Goal: Information Seeking & Learning: Understand process/instructions

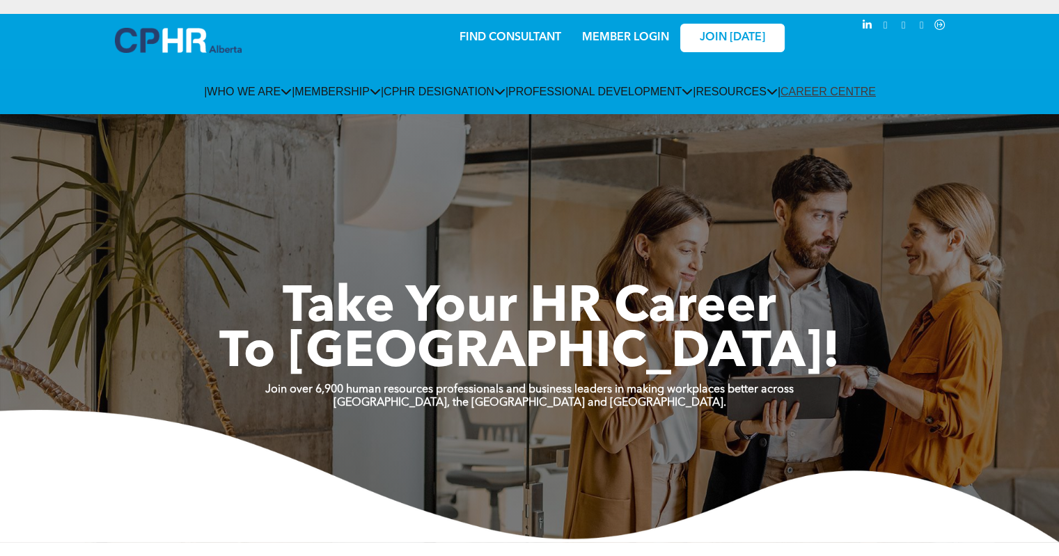
click at [602, 41] on link "MEMBER LOGIN" at bounding box center [625, 37] width 87 height 11
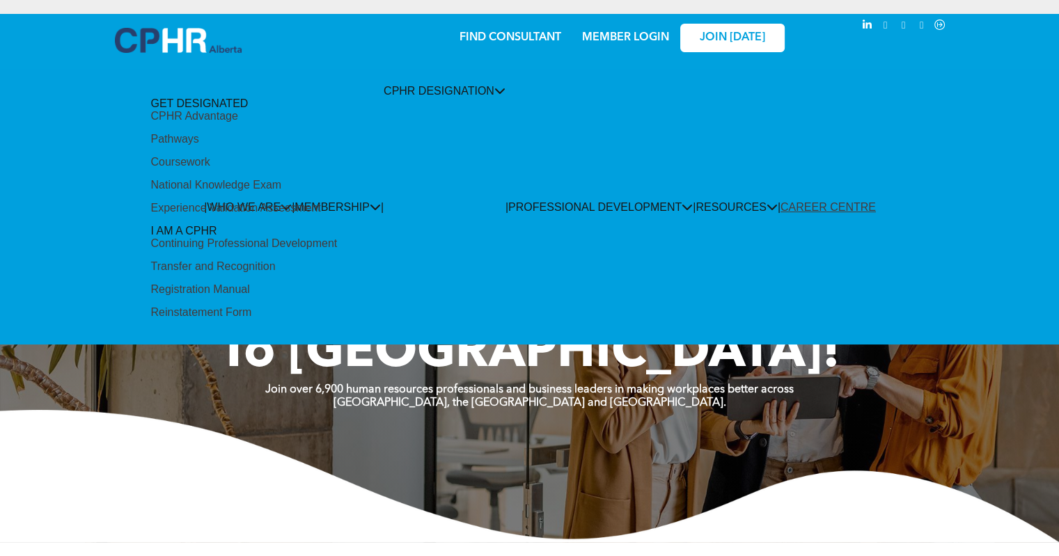
click at [210, 168] on div "Coursework" at bounding box center [179, 162] width 59 height 13
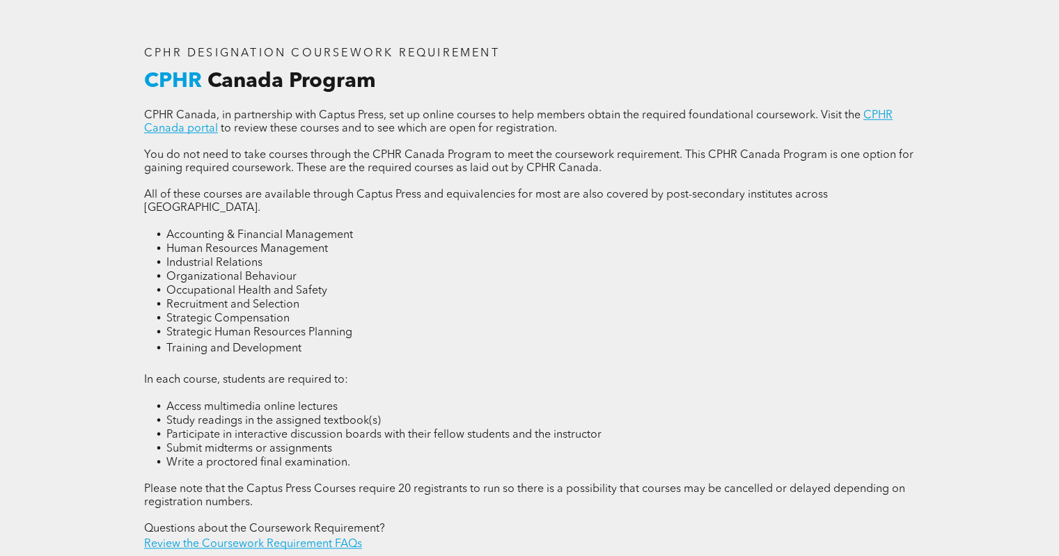
scroll to position [1821, 0]
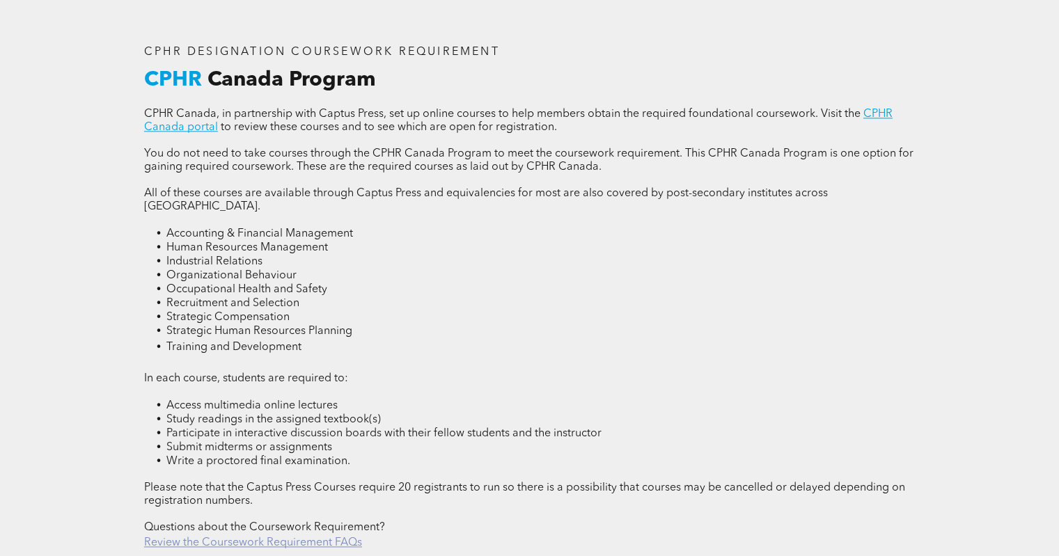
click at [238, 537] on link "Review the Coursework Requirement FAQs" at bounding box center [253, 542] width 218 height 11
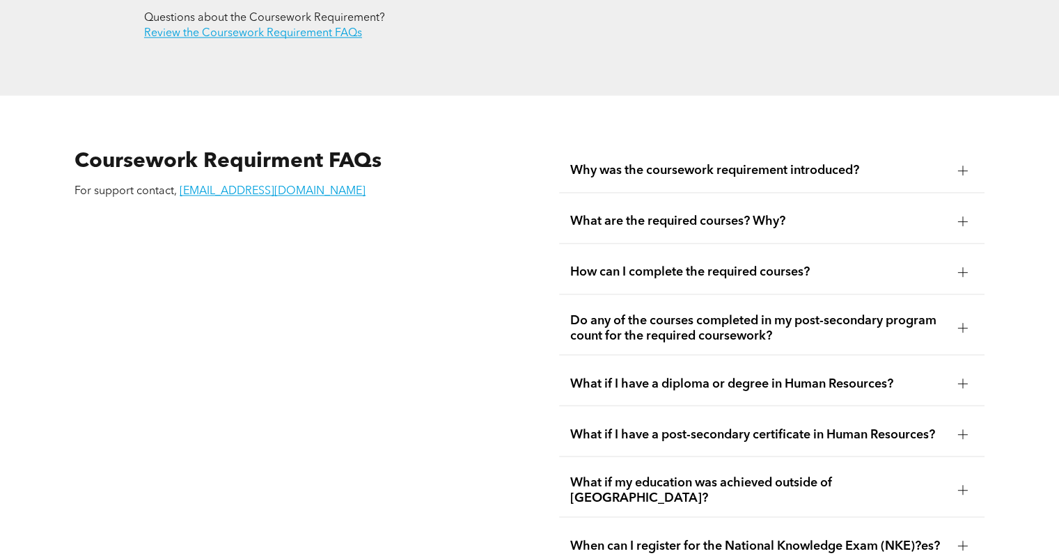
scroll to position [2334, 0]
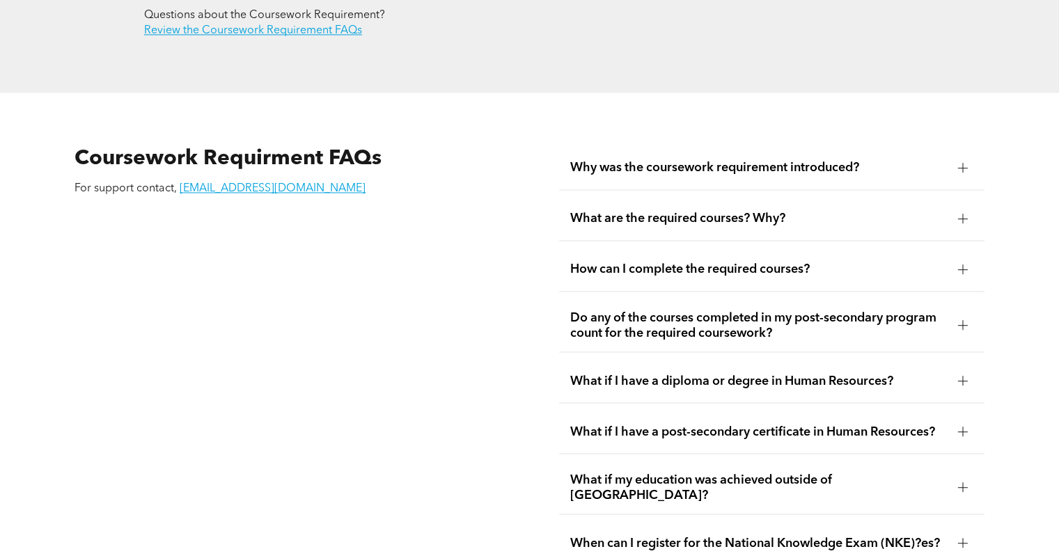
click at [964, 167] on div at bounding box center [963, 167] width 10 height 1
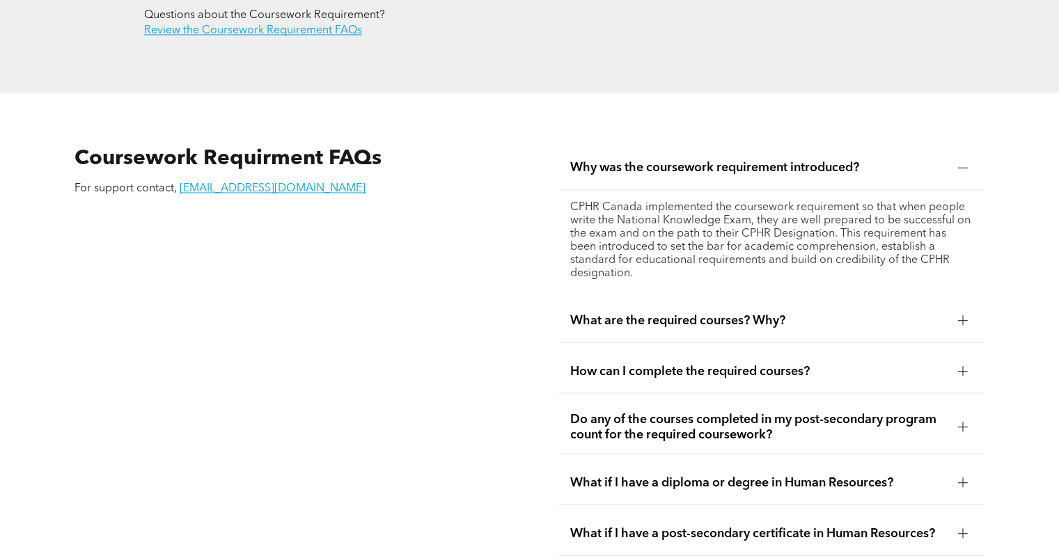
click at [964, 167] on div at bounding box center [963, 167] width 10 height 1
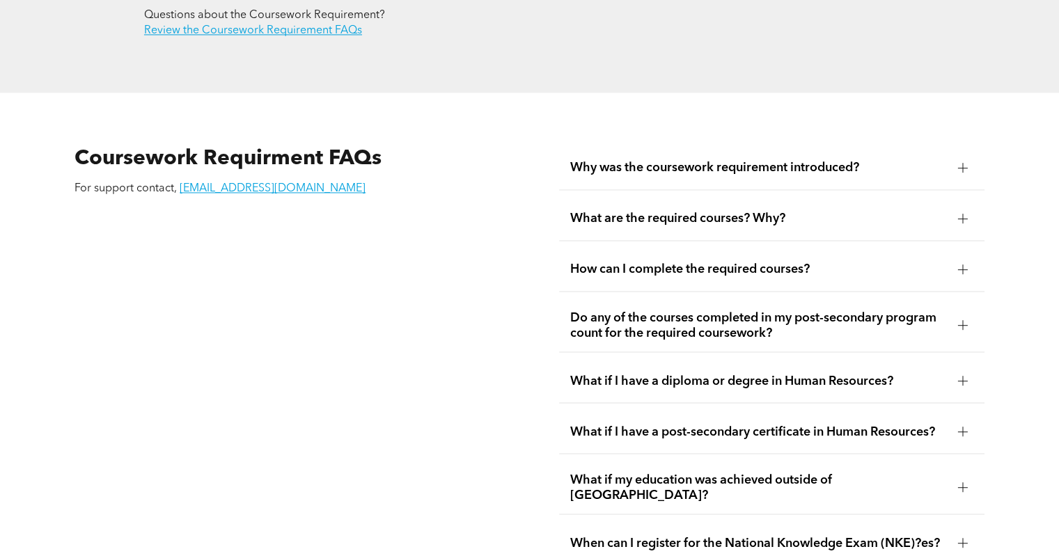
click at [964, 214] on div at bounding box center [963, 219] width 10 height 10
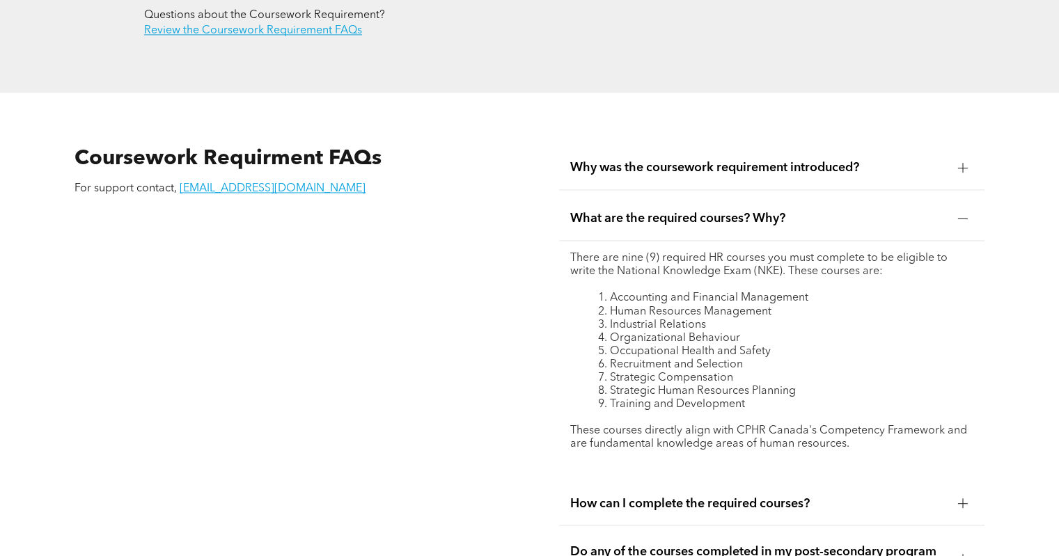
click at [964, 214] on div at bounding box center [963, 219] width 10 height 10
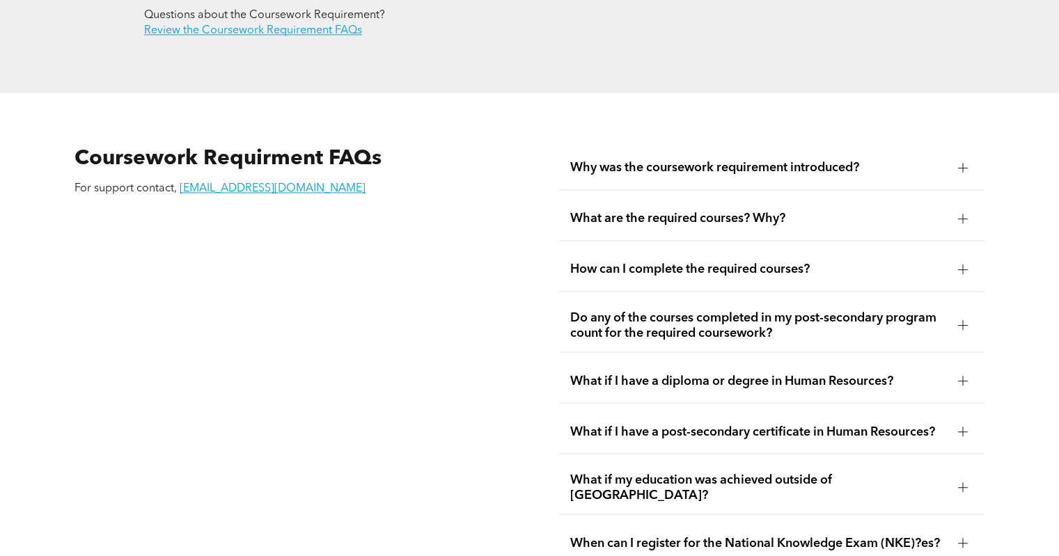
click at [964, 265] on div at bounding box center [963, 270] width 10 height 10
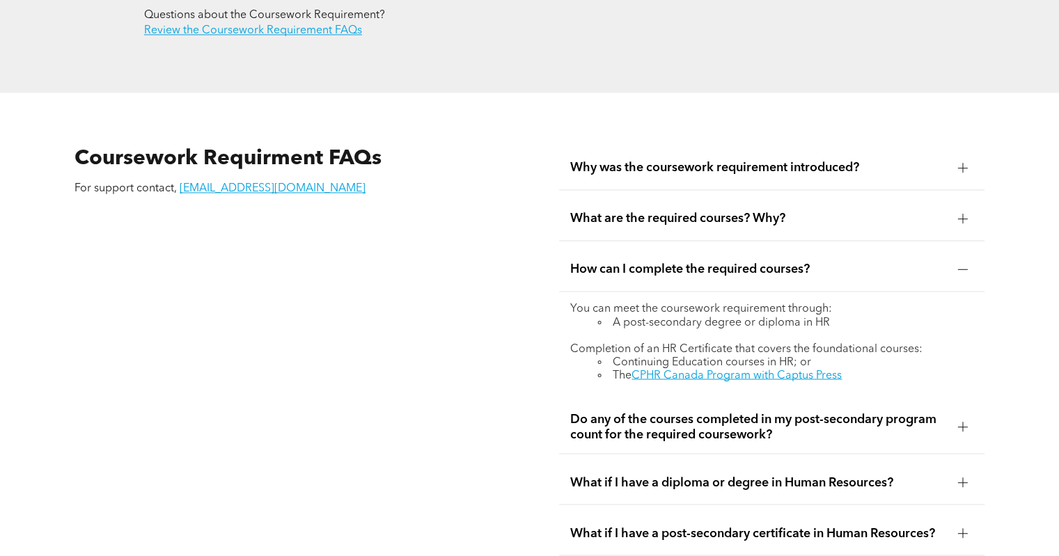
click at [964, 265] on div at bounding box center [963, 270] width 10 height 10
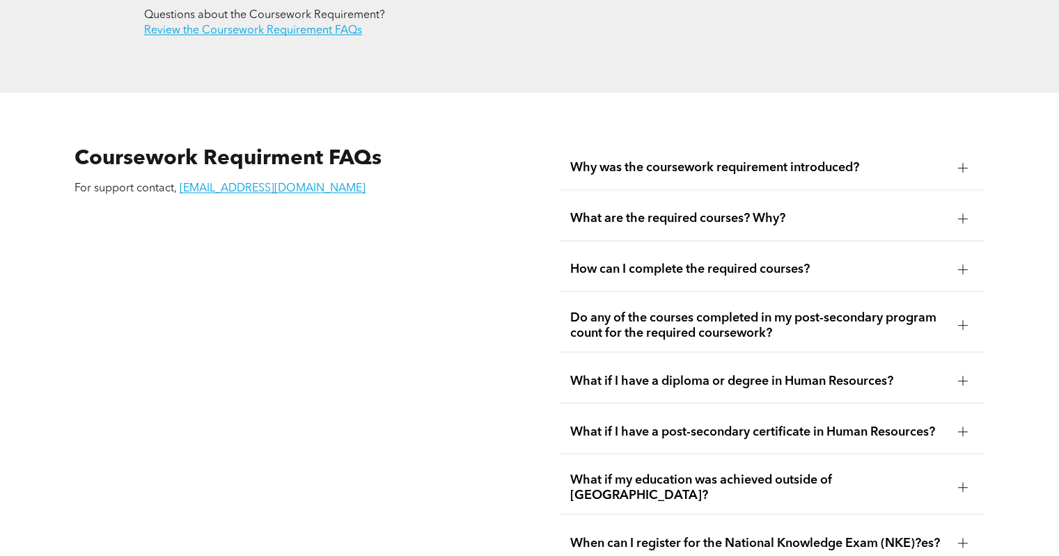
click at [962, 320] on div at bounding box center [962, 325] width 1 height 10
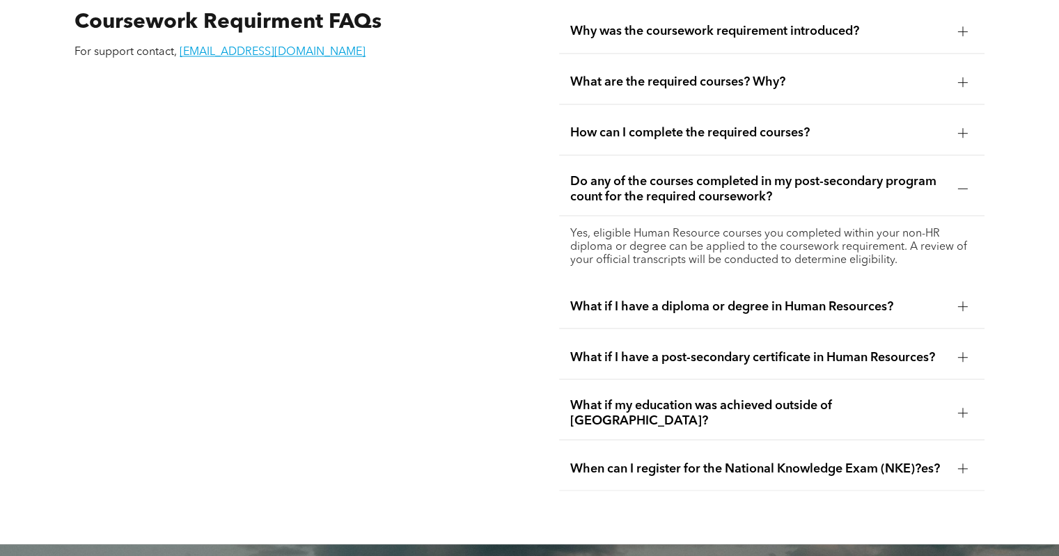
scroll to position [2471, 0]
click at [960, 183] on div at bounding box center [963, 188] width 10 height 10
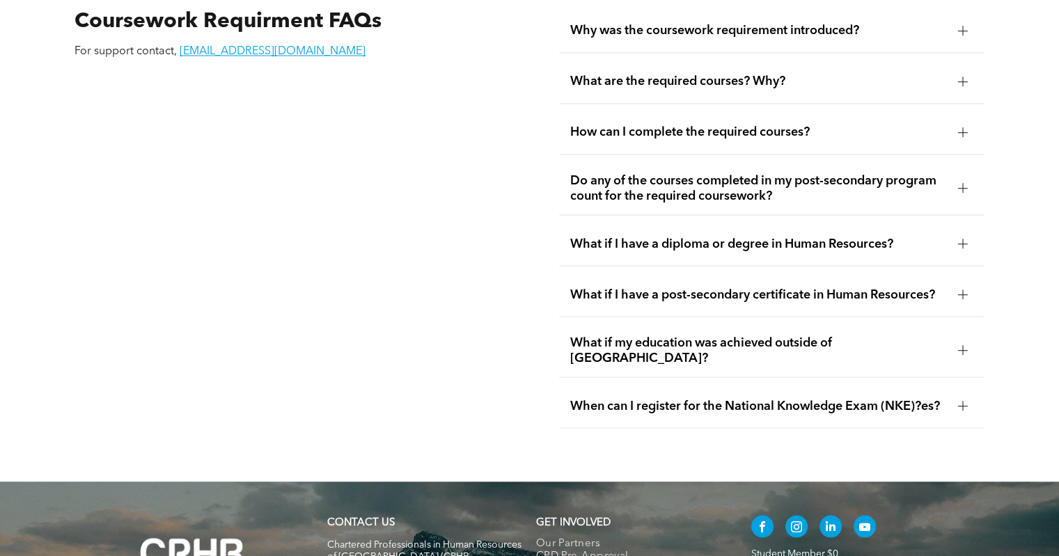
click at [963, 239] on div at bounding box center [963, 244] width 10 height 10
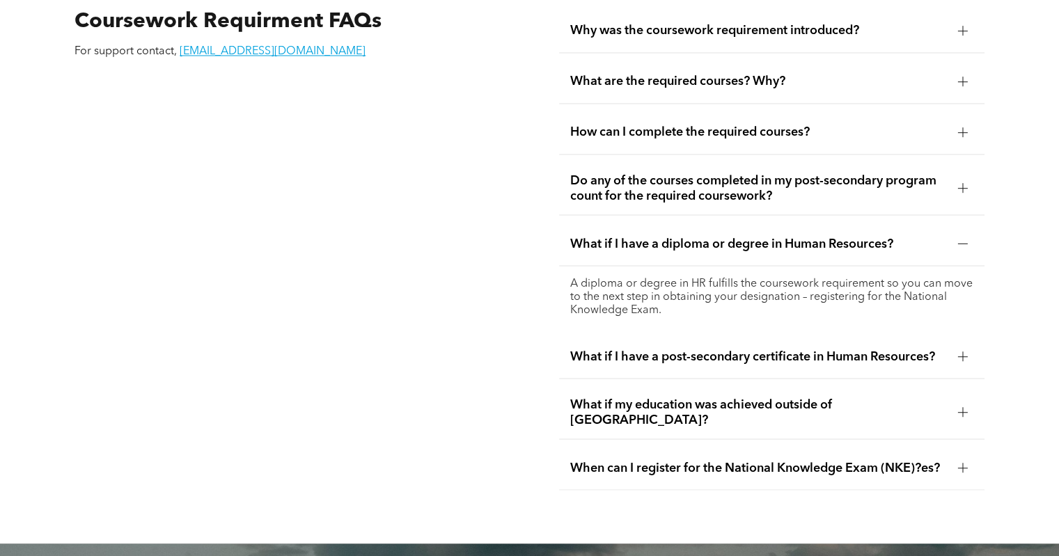
click at [963, 239] on div at bounding box center [963, 244] width 10 height 10
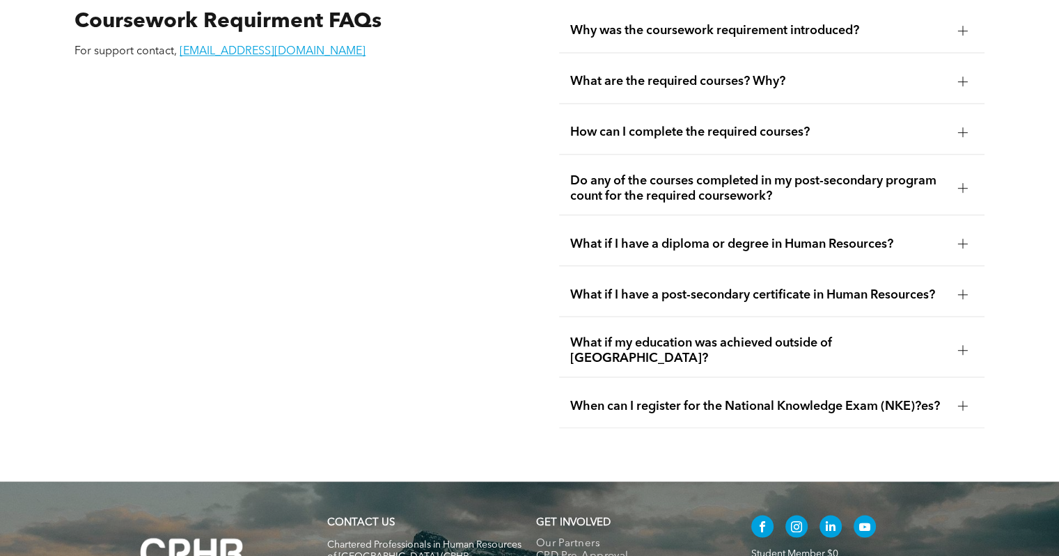
click at [963, 273] on div "What if I have a post-secondary certificate in Human Resources?" at bounding box center [771, 295] width 425 height 44
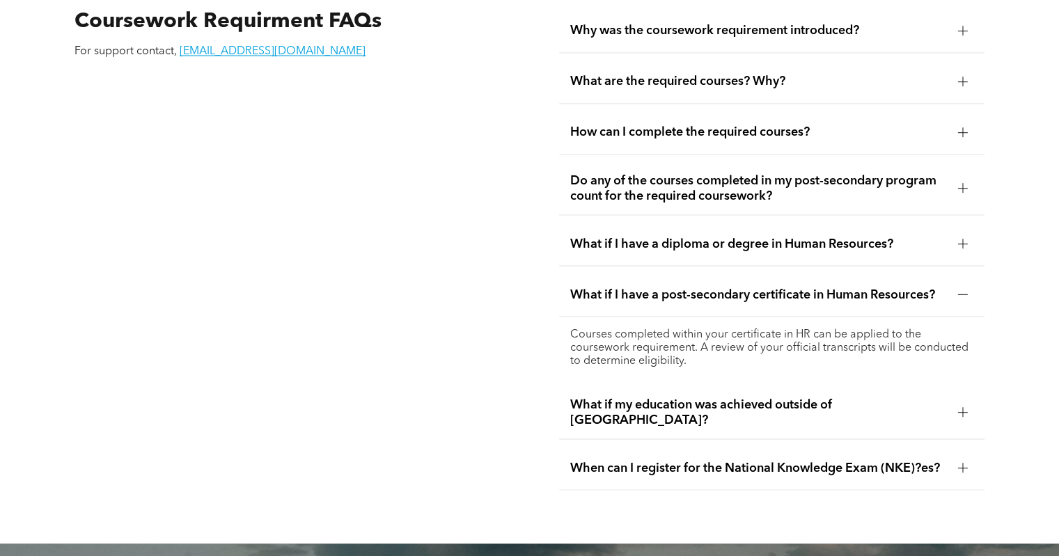
click at [963, 273] on div "What if I have a post-secondary certificate in Human Resources?" at bounding box center [771, 295] width 425 height 44
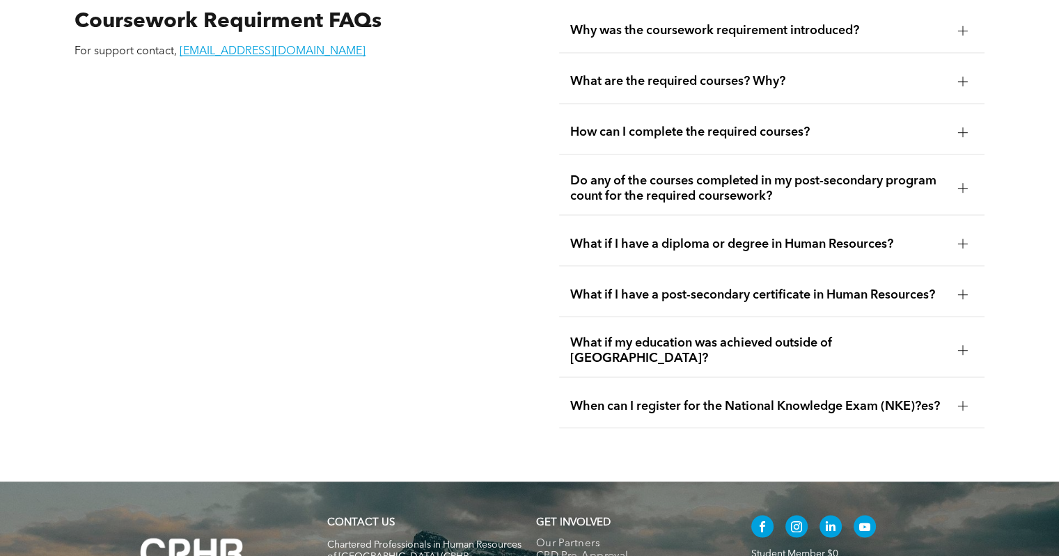
click at [964, 340] on div at bounding box center [962, 350] width 21 height 21
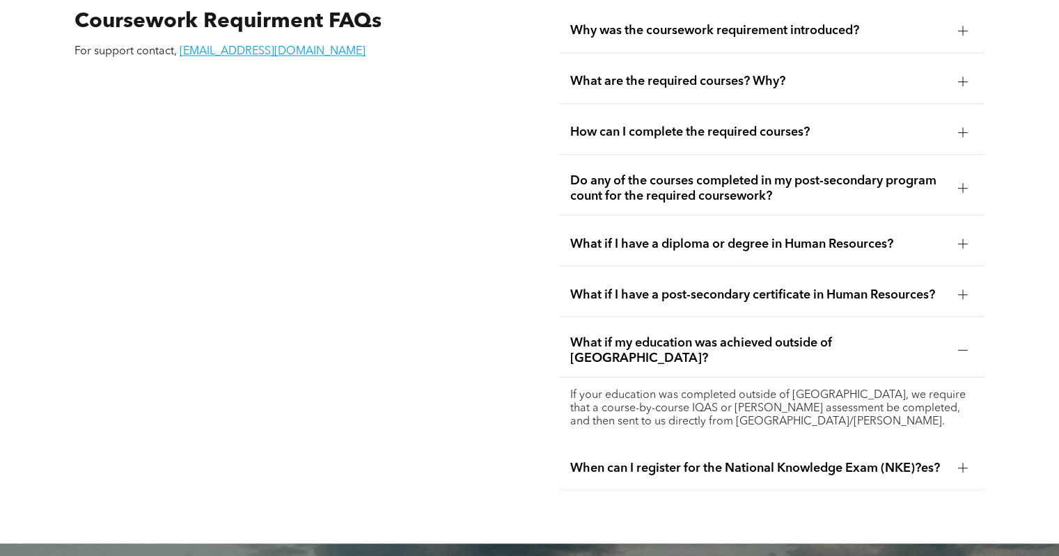
click at [964, 340] on div at bounding box center [962, 350] width 21 height 21
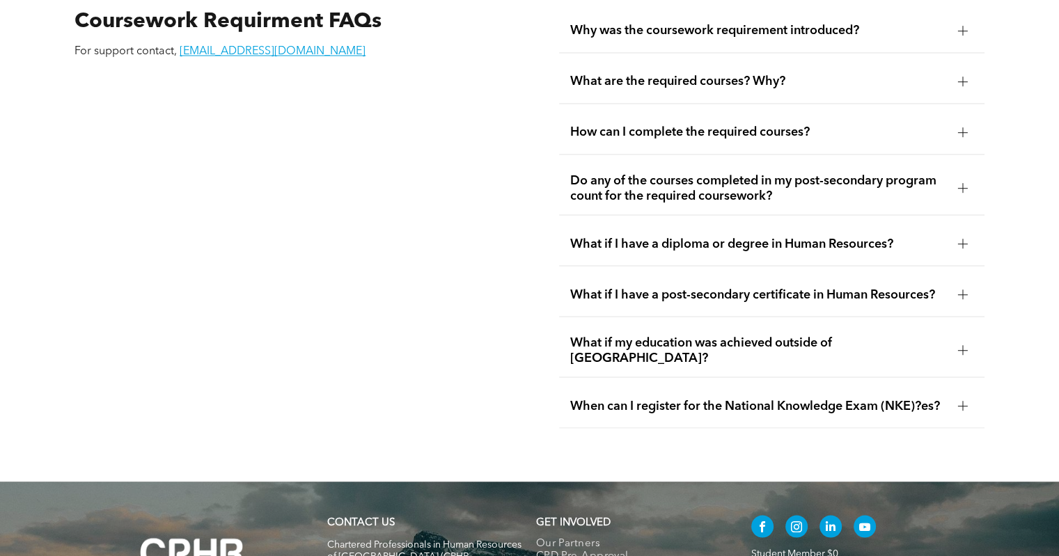
click at [960, 401] on div at bounding box center [963, 406] width 10 height 10
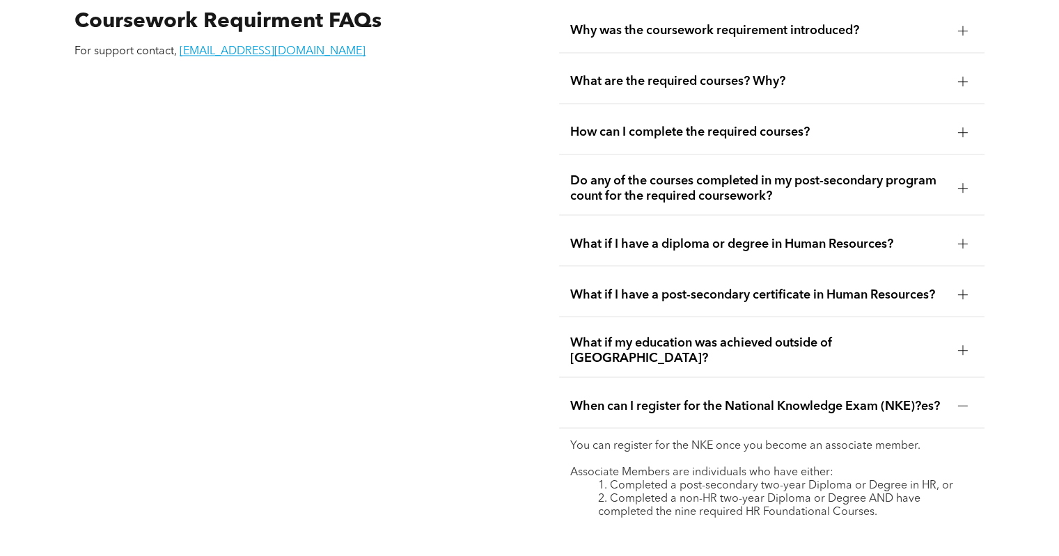
click at [960, 401] on div at bounding box center [963, 406] width 10 height 10
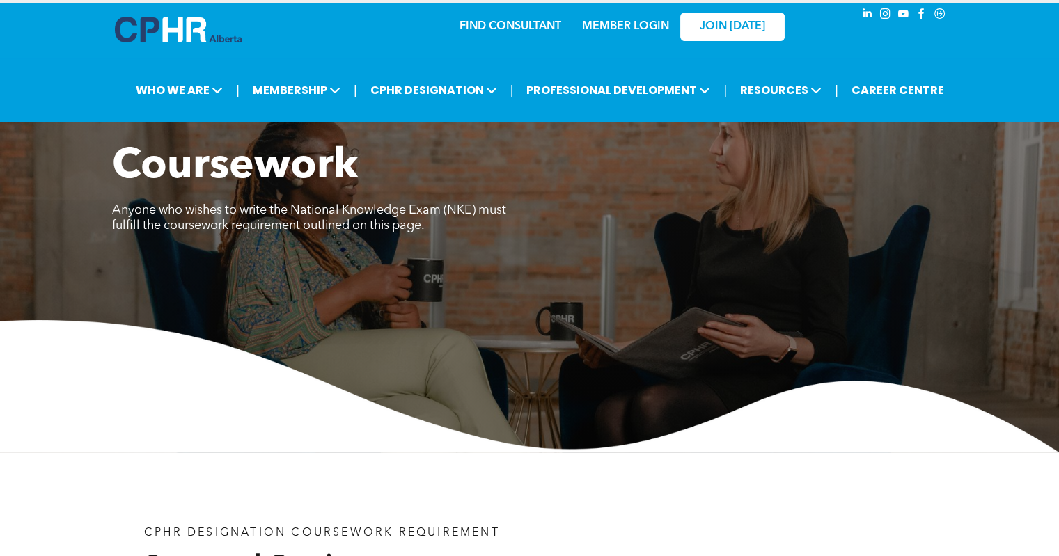
scroll to position [0, 0]
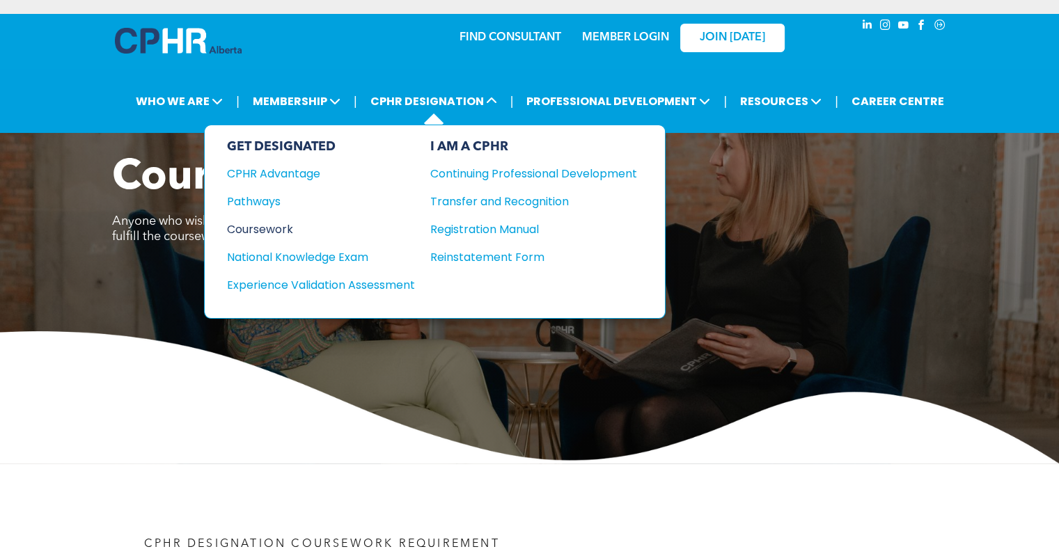
click at [267, 228] on div "Coursework" at bounding box center [311, 229] width 169 height 17
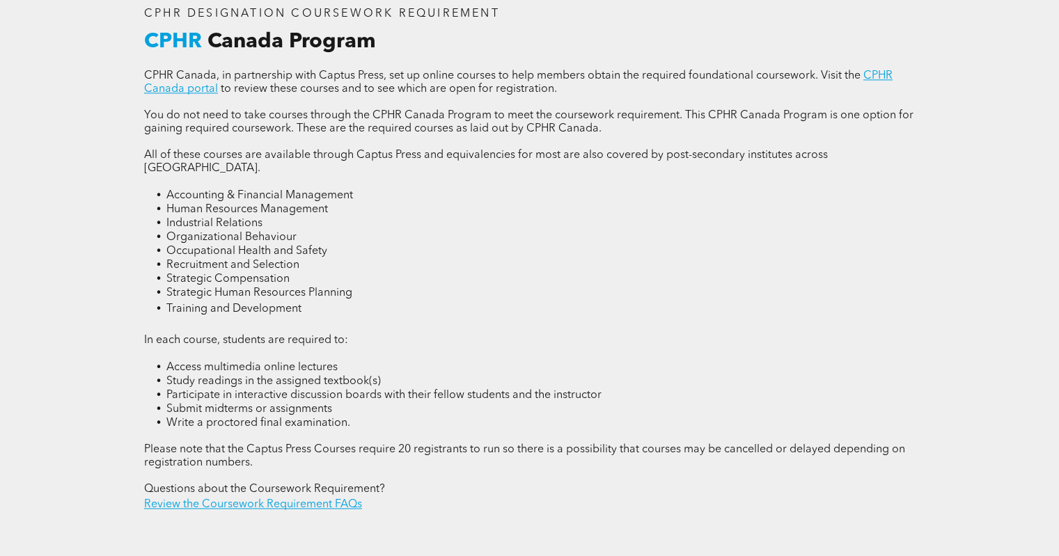
scroll to position [1866, 0]
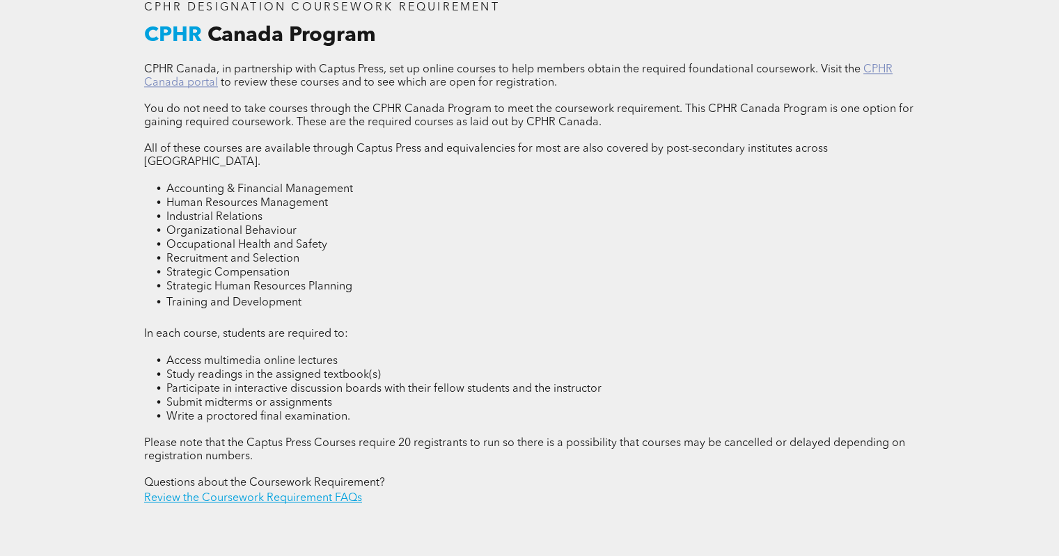
click at [872, 64] on link "CPHR Canada portal" at bounding box center [518, 76] width 748 height 24
